Goal: Find specific page/section: Find specific page/section

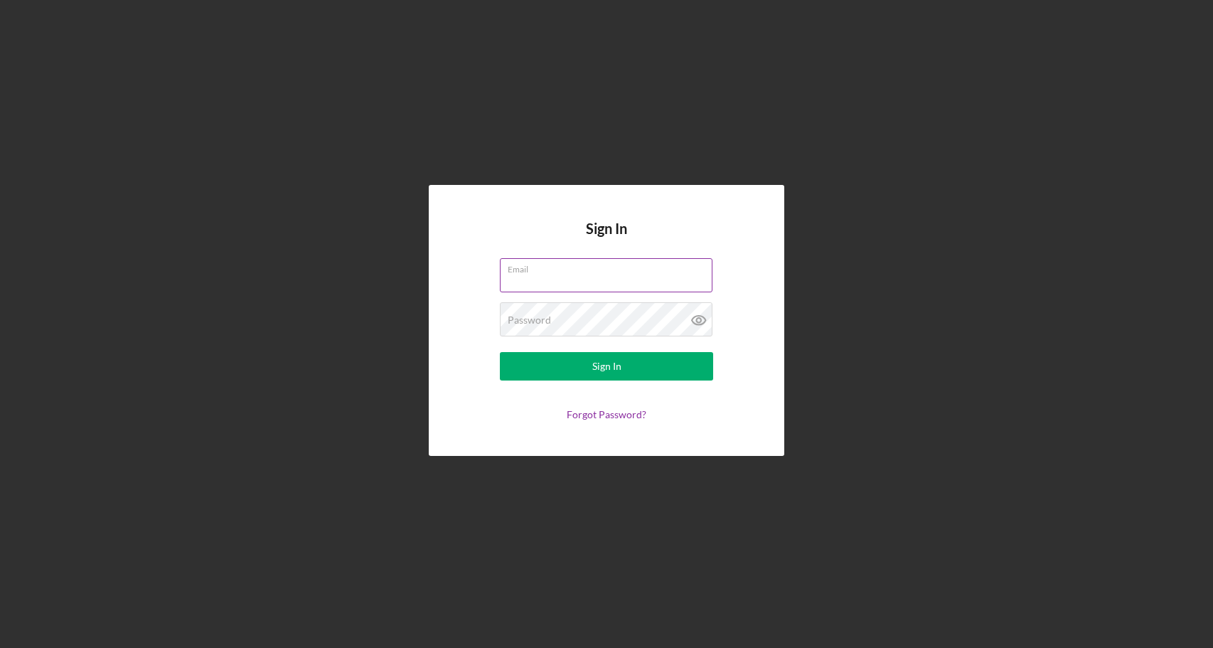
click at [534, 279] on input "Email" at bounding box center [606, 275] width 213 height 34
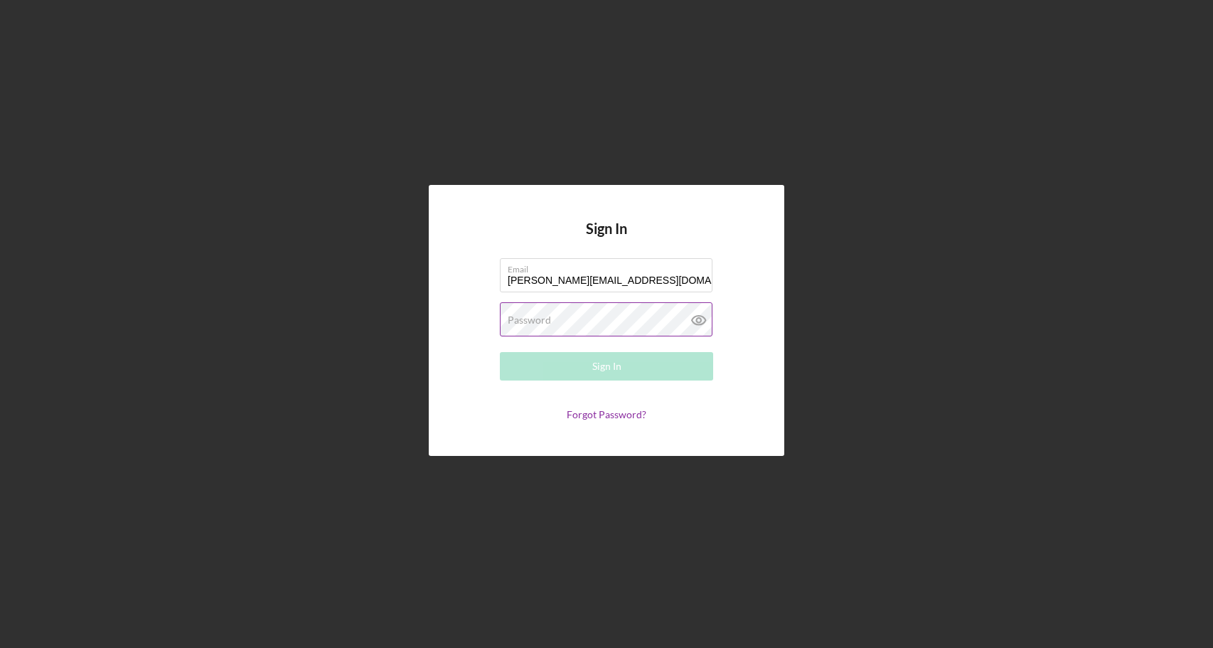
type input "[PERSON_NAME][EMAIL_ADDRESS][DOMAIN_NAME]"
click at [539, 325] on label "Password" at bounding box center [529, 319] width 43 height 11
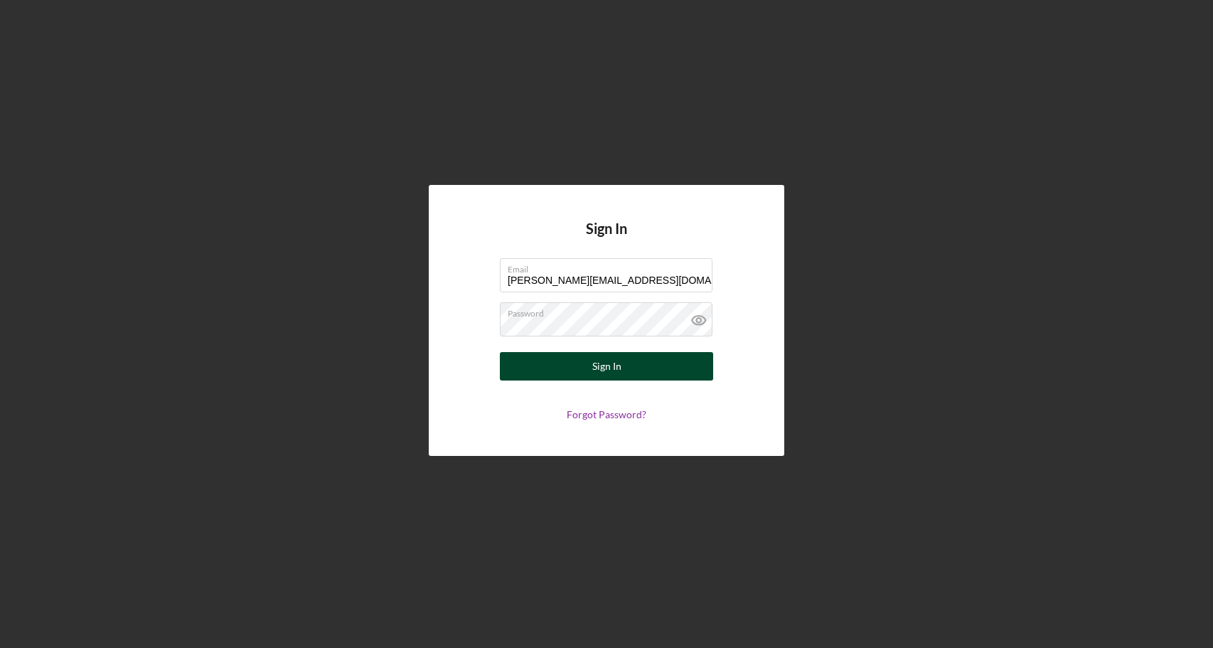
click at [540, 361] on button "Sign In" at bounding box center [606, 366] width 213 height 28
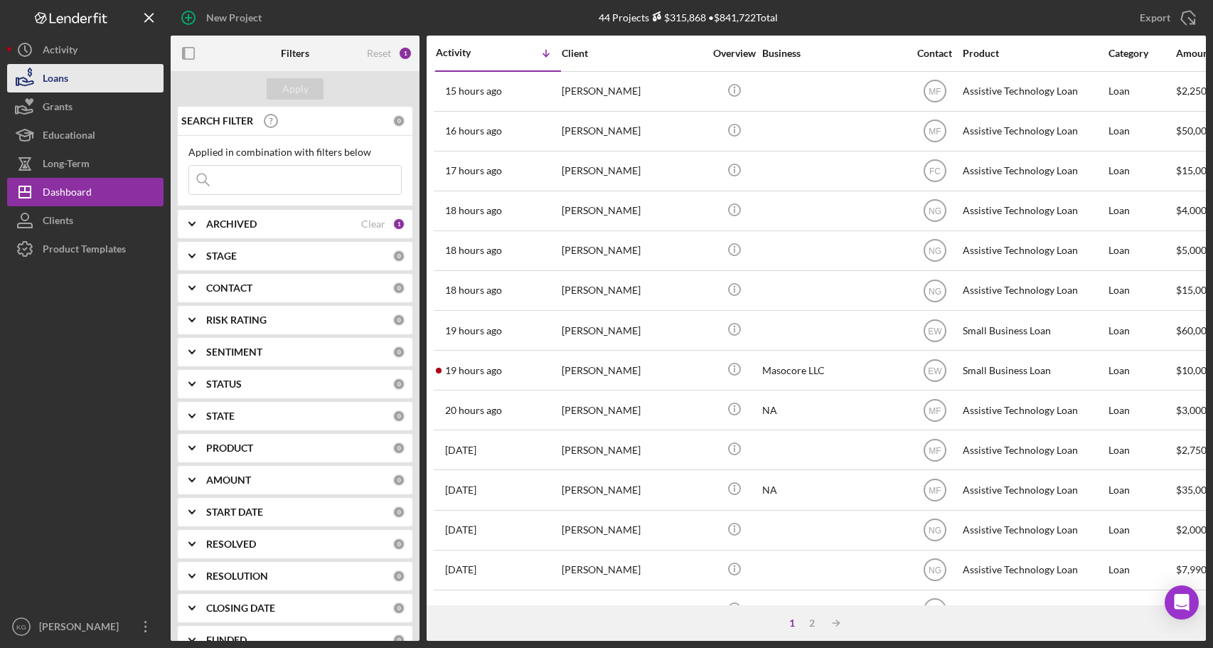
click at [50, 77] on div "Loans" at bounding box center [56, 80] width 26 height 32
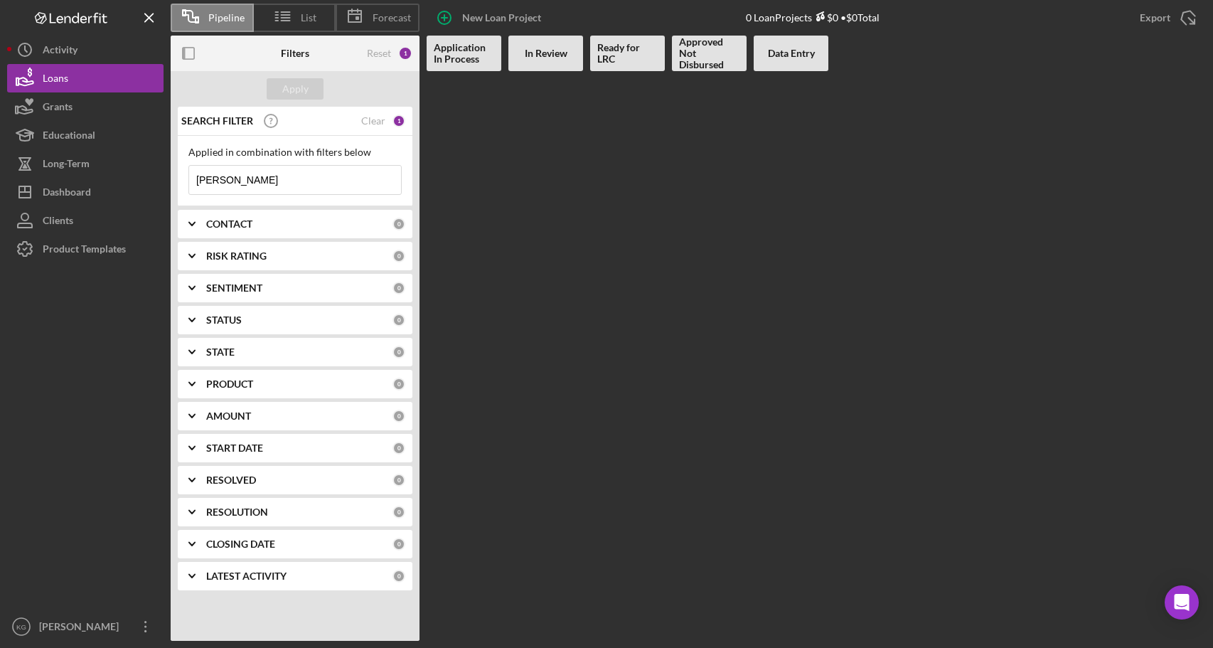
click at [324, 223] on div "CONTACT" at bounding box center [299, 223] width 186 height 11
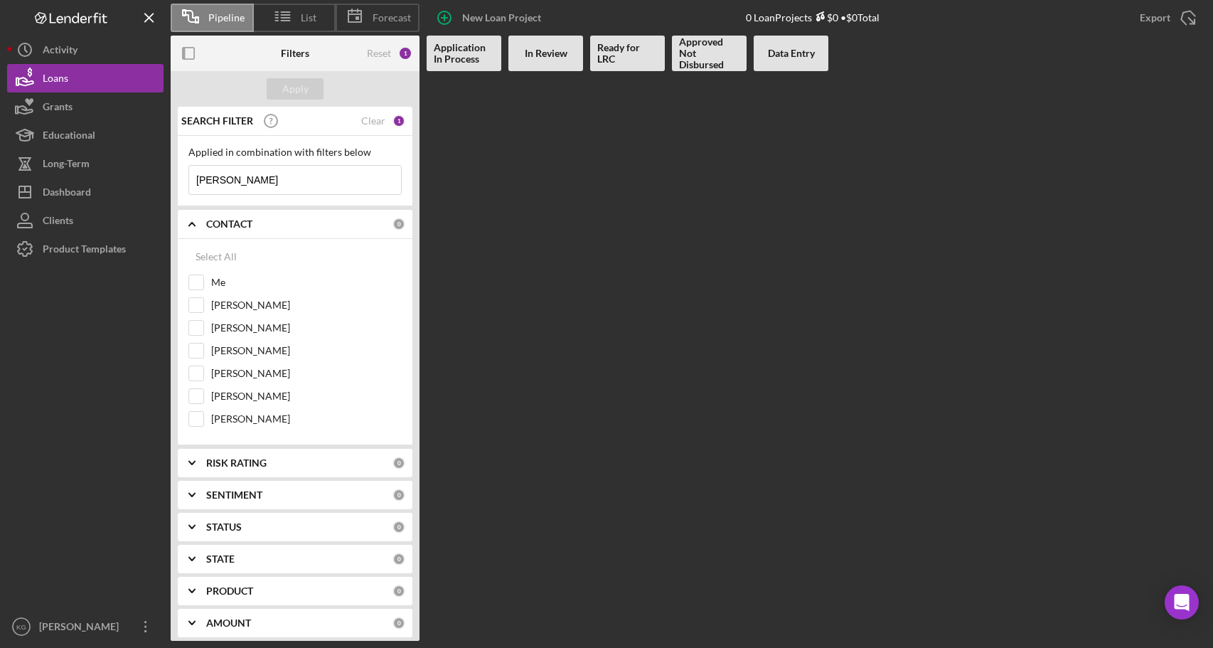
click at [250, 183] on input "[PERSON_NAME]" at bounding box center [295, 180] width 212 height 28
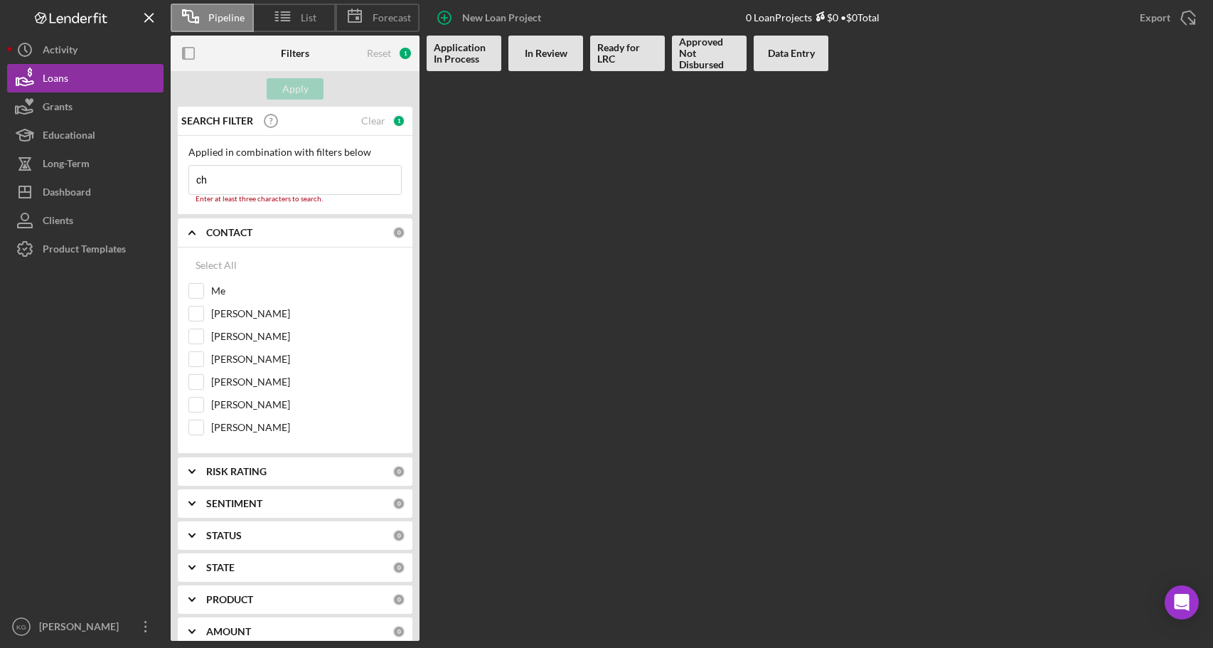
type input "c"
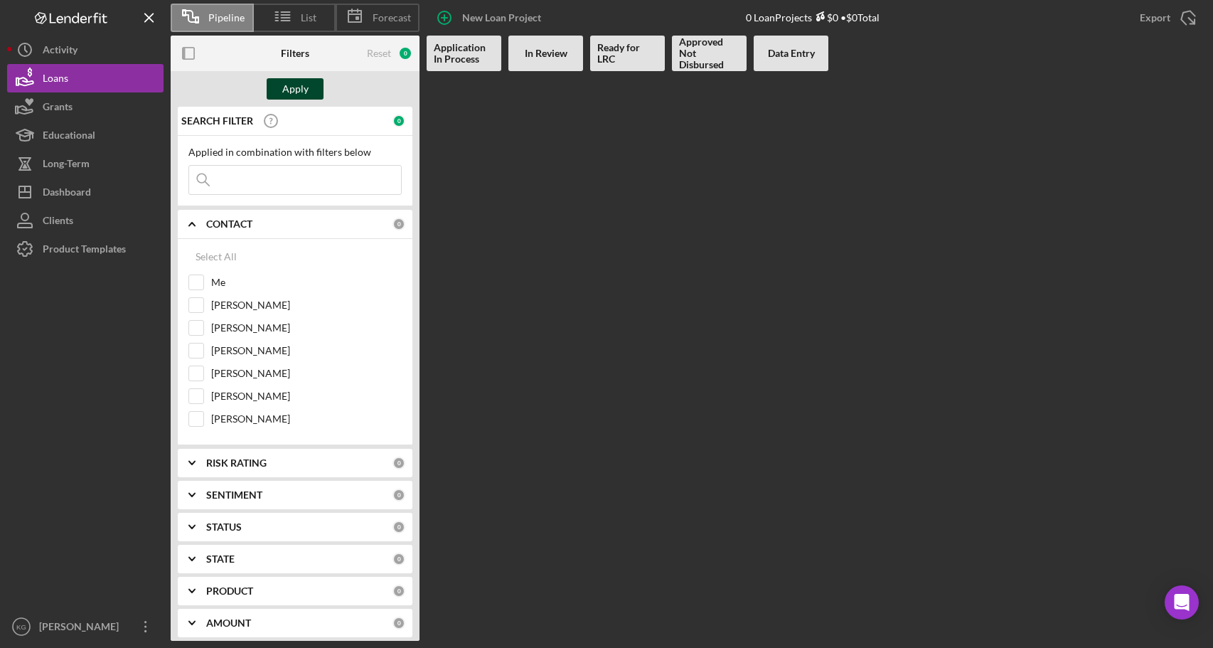
click at [280, 90] on button "Apply" at bounding box center [295, 88] width 57 height 21
